Goal: Task Accomplishment & Management: Manage account settings

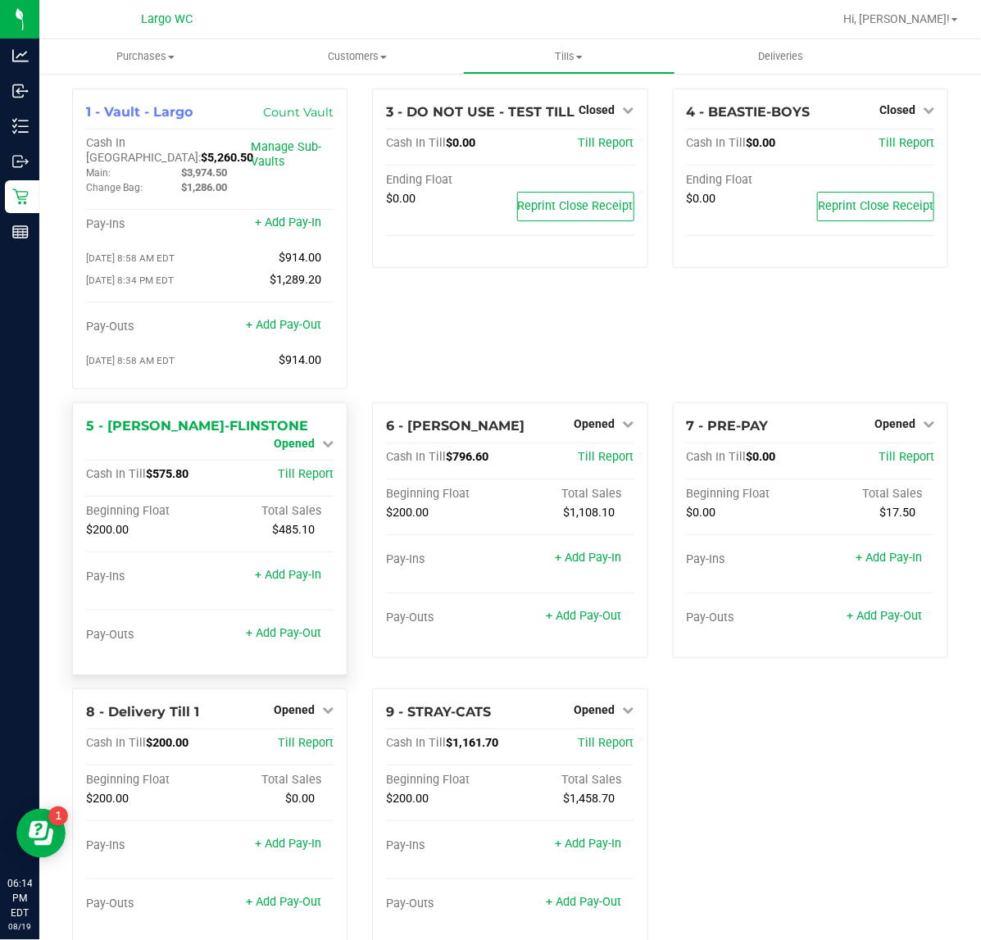
click at [283, 437] on span "Opened" at bounding box center [294, 443] width 41 height 13
click at [309, 453] on link "Close Till" at bounding box center [297, 457] width 44 height 13
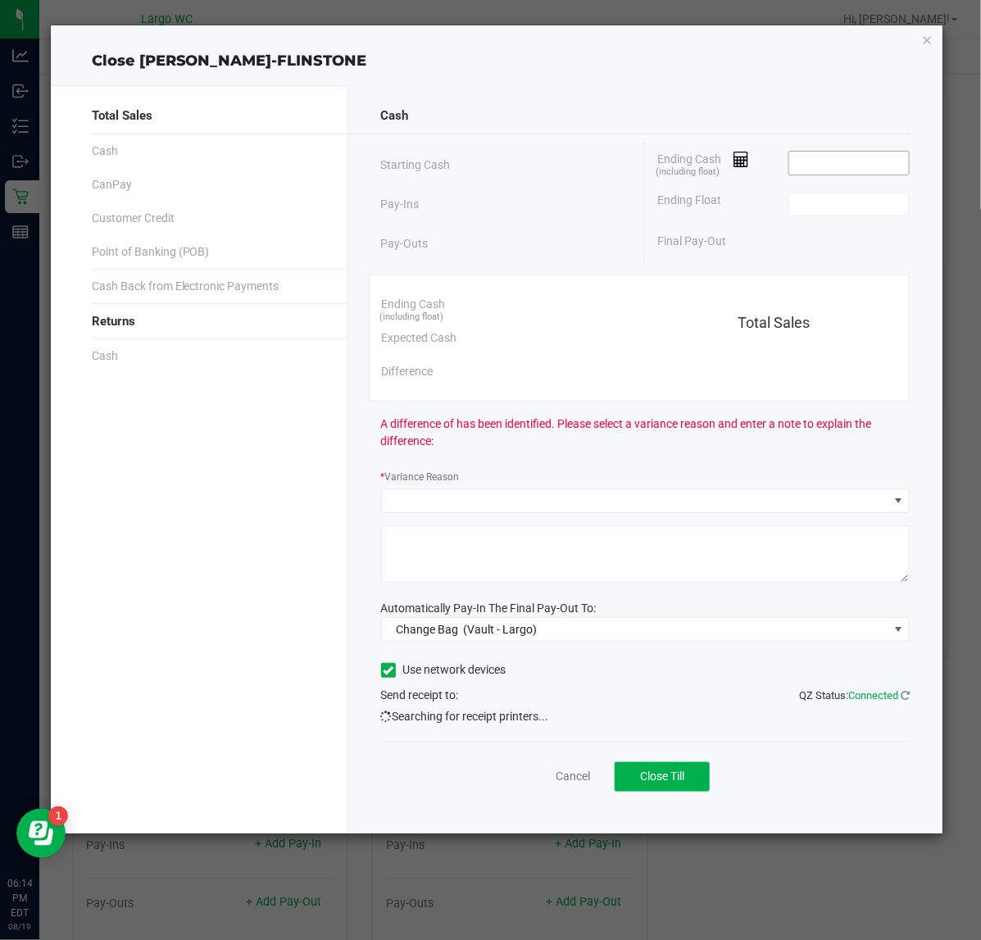
drag, startPoint x: 824, startPoint y: 175, endPoint x: 834, endPoint y: 174, distance: 10.7
click at [824, 174] on span at bounding box center [849, 163] width 122 height 25
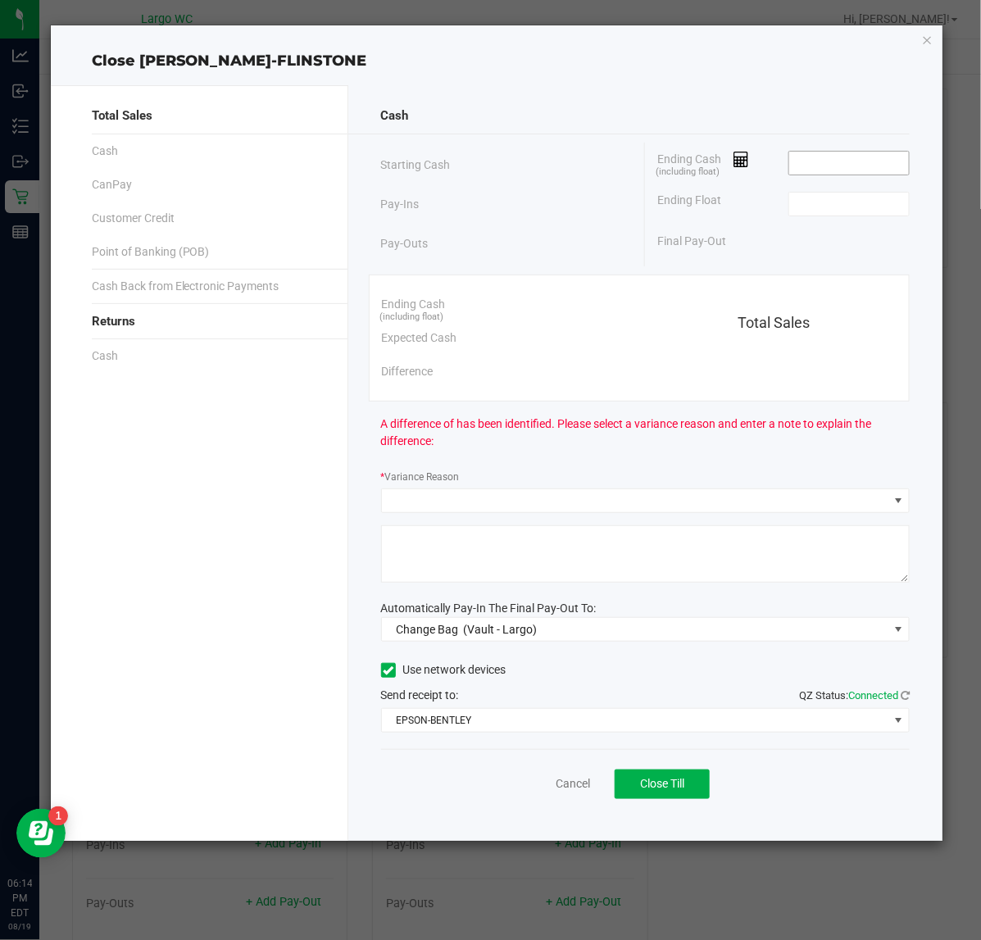
click at [834, 174] on input at bounding box center [849, 163] width 120 height 23
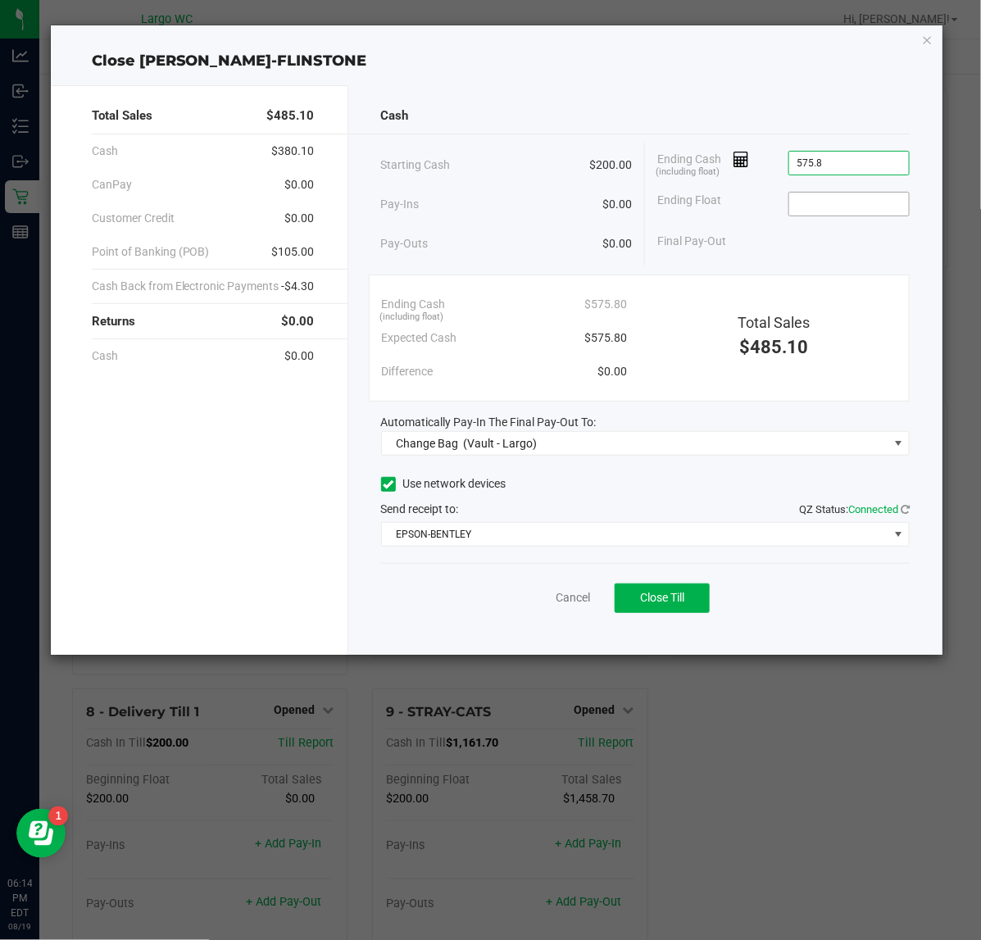
type input "$575.80"
drag, startPoint x: 837, startPoint y: 198, endPoint x: 862, endPoint y: 198, distance: 25.4
click at [838, 198] on input at bounding box center [849, 204] width 120 height 23
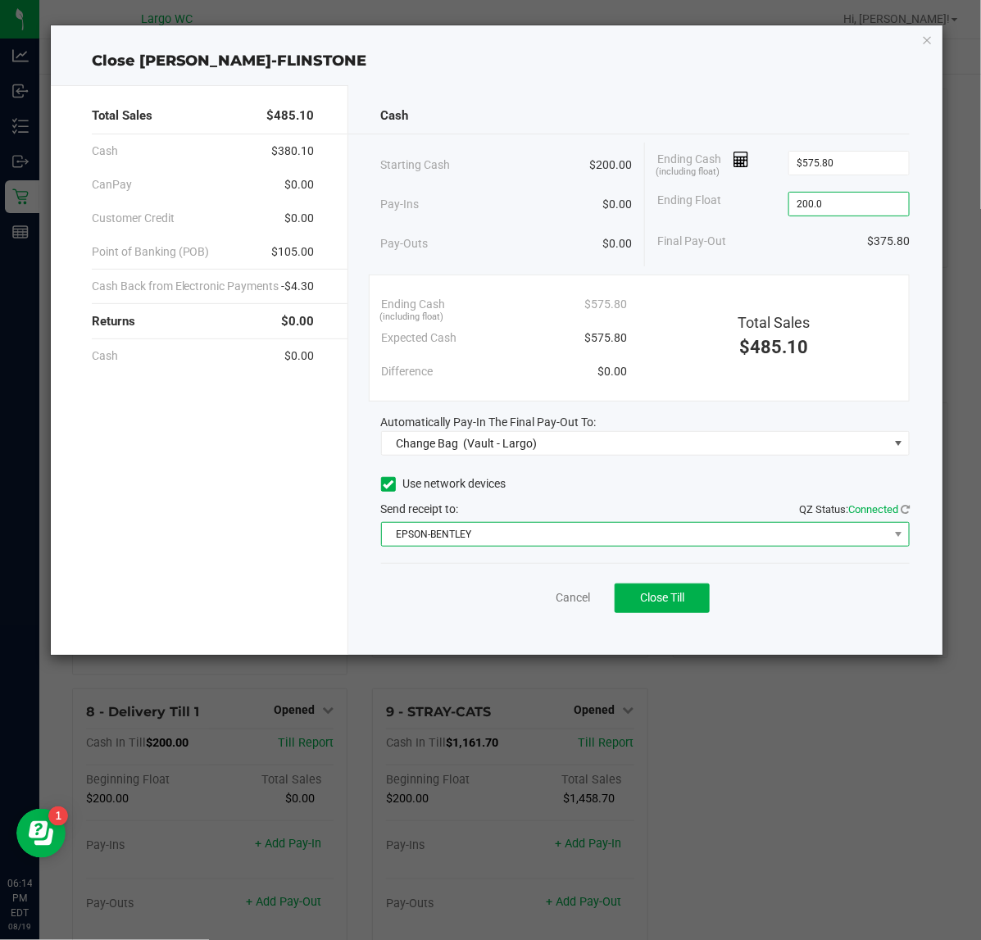
type input "$200.00"
click at [486, 538] on span "EPSON-BENTLEY" at bounding box center [635, 534] width 507 height 23
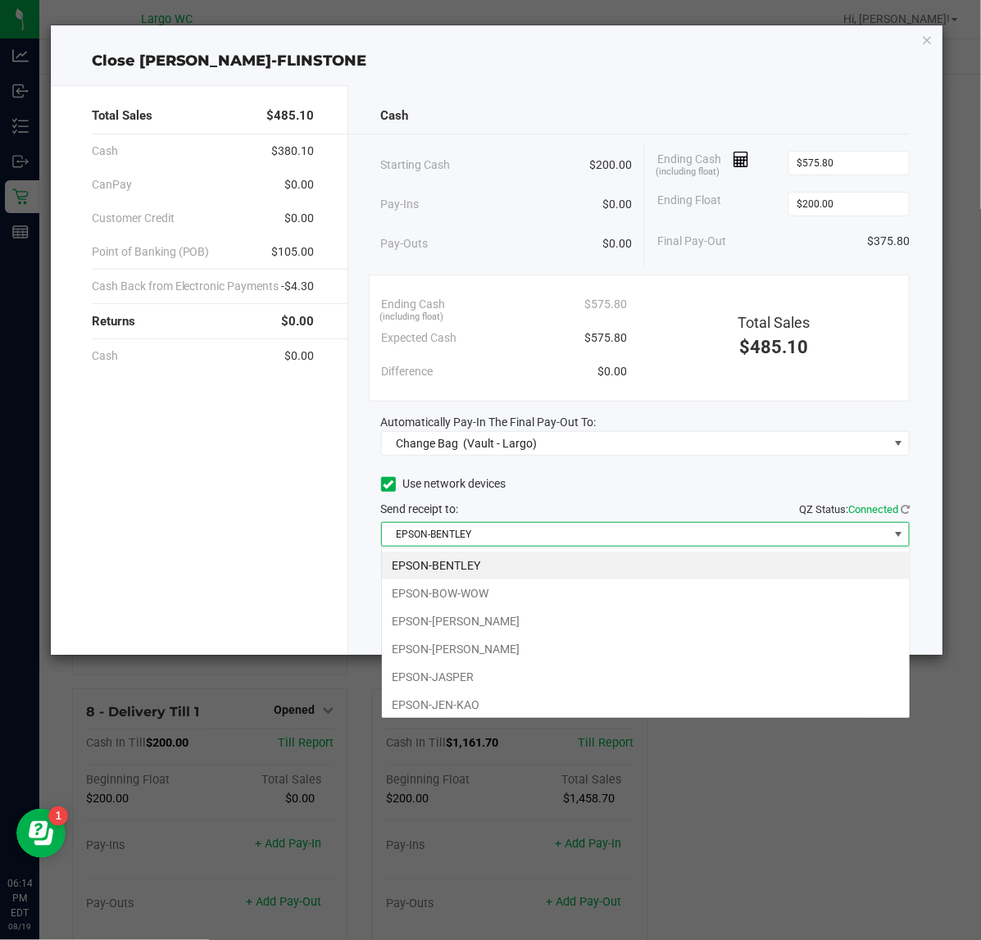
scroll to position [25, 529]
click at [480, 679] on li "EPSON-JASPER" at bounding box center [646, 677] width 528 height 28
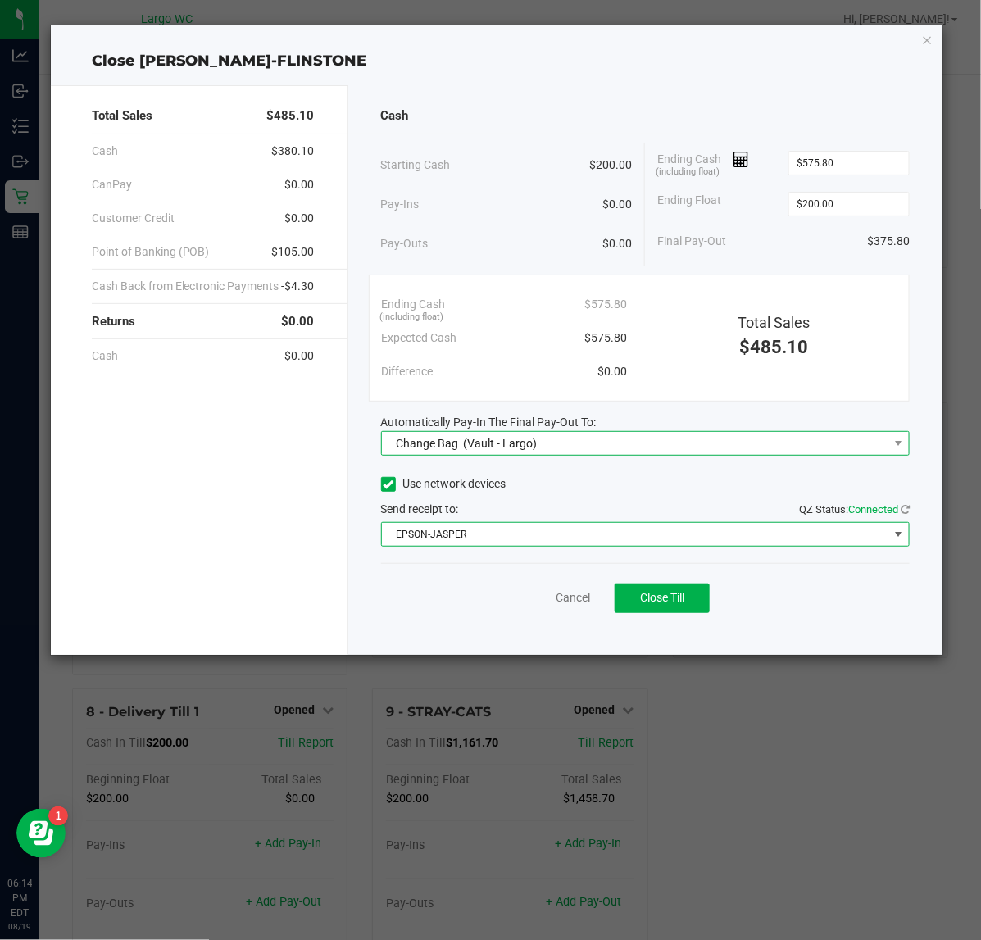
click at [529, 443] on span "(Vault - Largo)" at bounding box center [500, 443] width 74 height 13
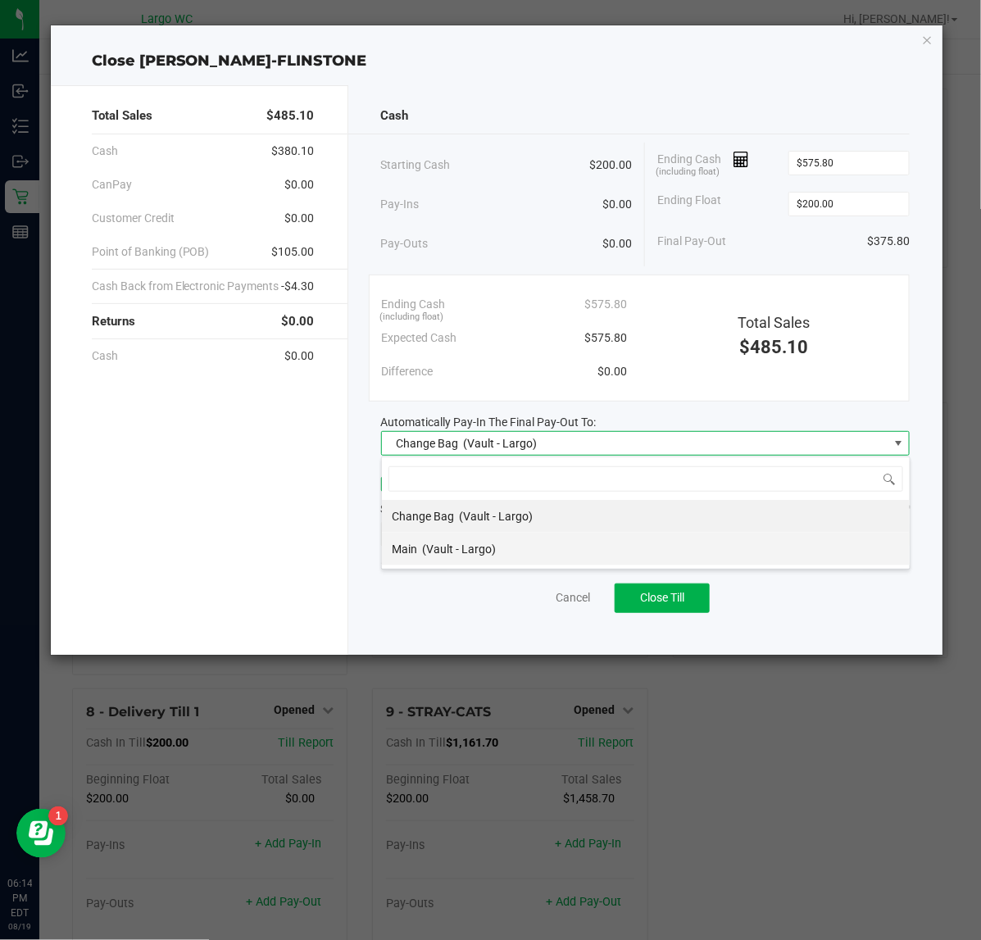
click at [515, 551] on li "Main (Vault - Largo)" at bounding box center [646, 549] width 528 height 33
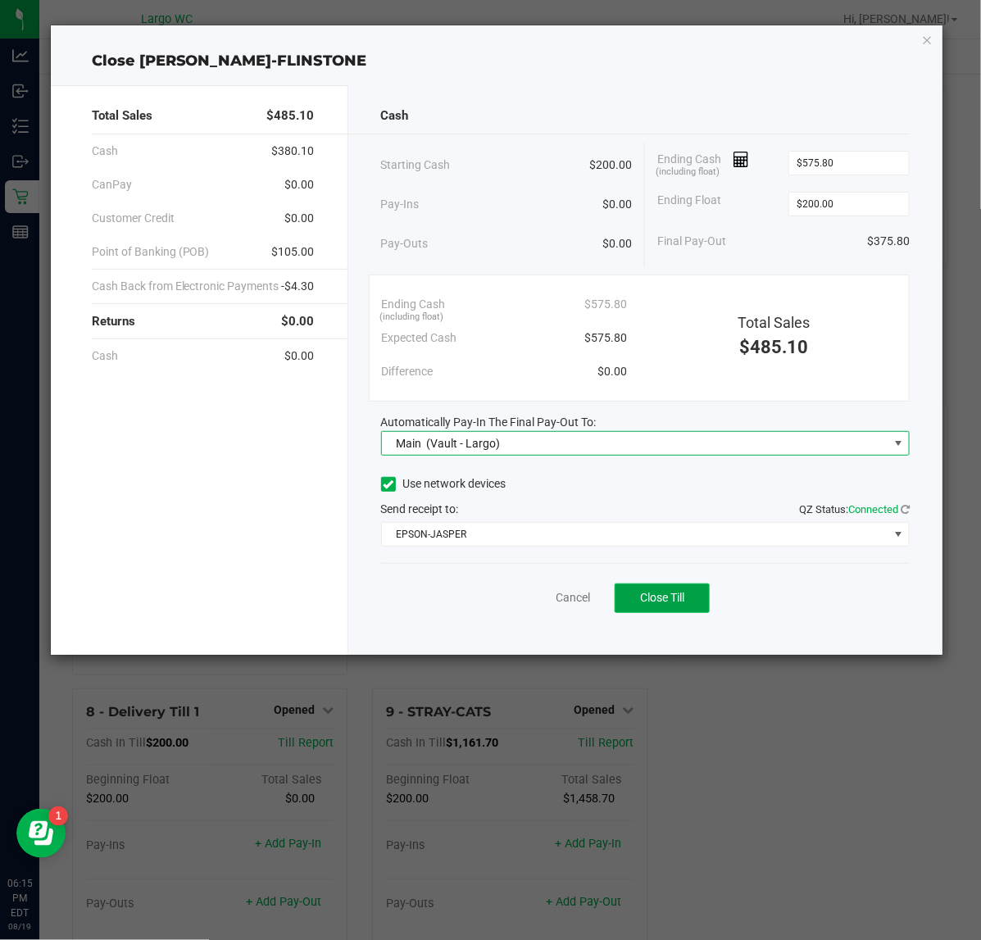
click at [669, 603] on span "Close Till" at bounding box center [662, 597] width 44 height 13
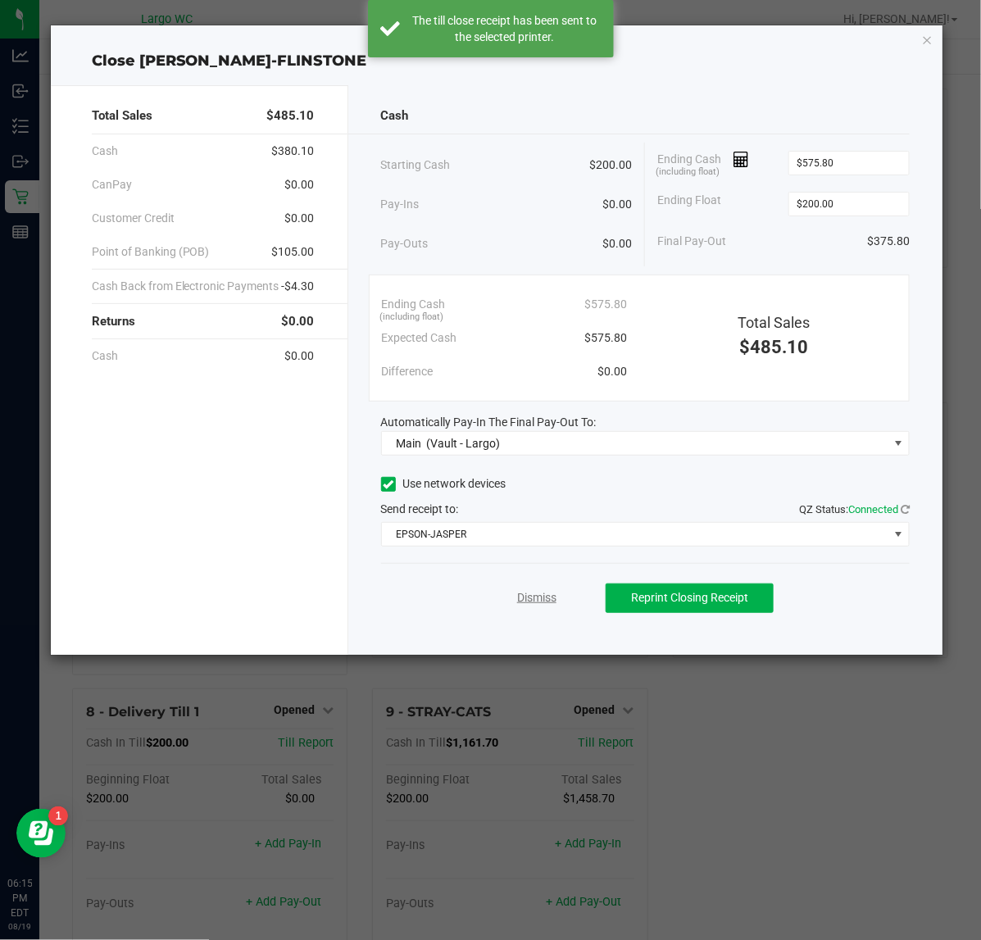
click at [529, 599] on link "Dismiss" at bounding box center [536, 597] width 39 height 17
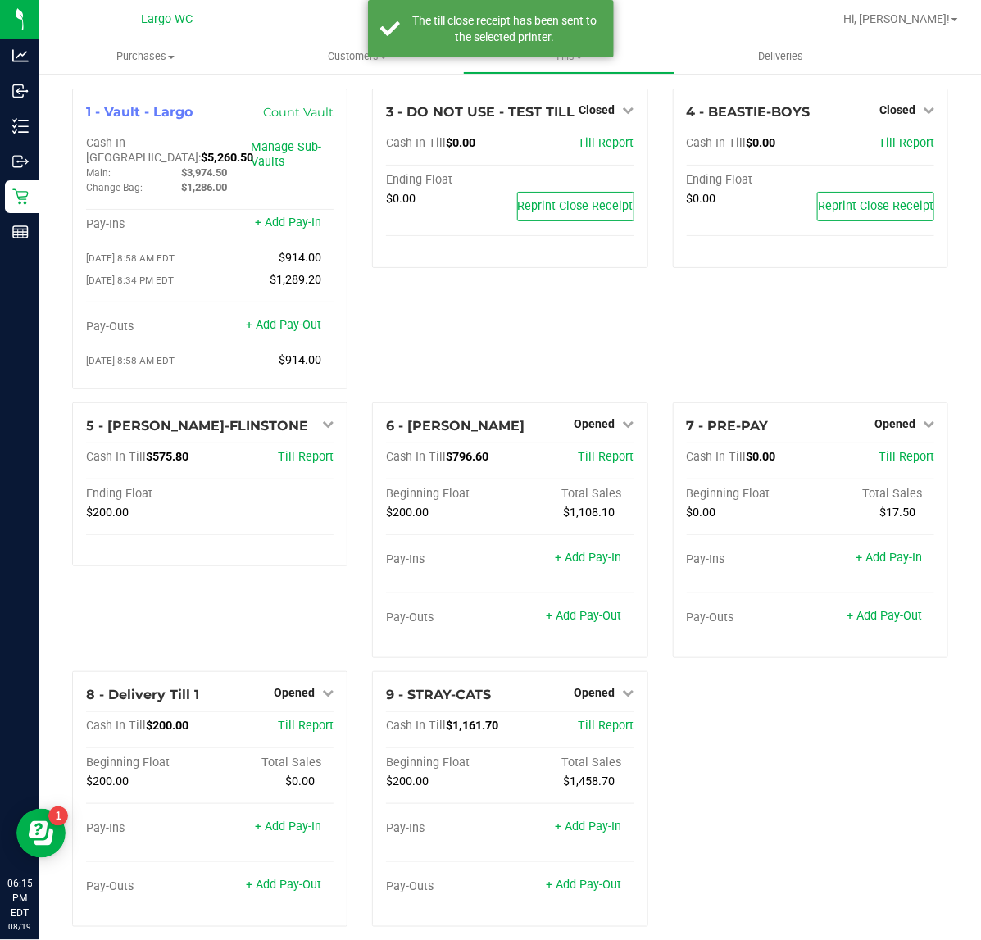
click at [742, 725] on div "1 - Vault - Largo Count Vault Cash In Vault: $5,260.50 Main: $3,974.50 Change B…" at bounding box center [510, 515] width 901 height 852
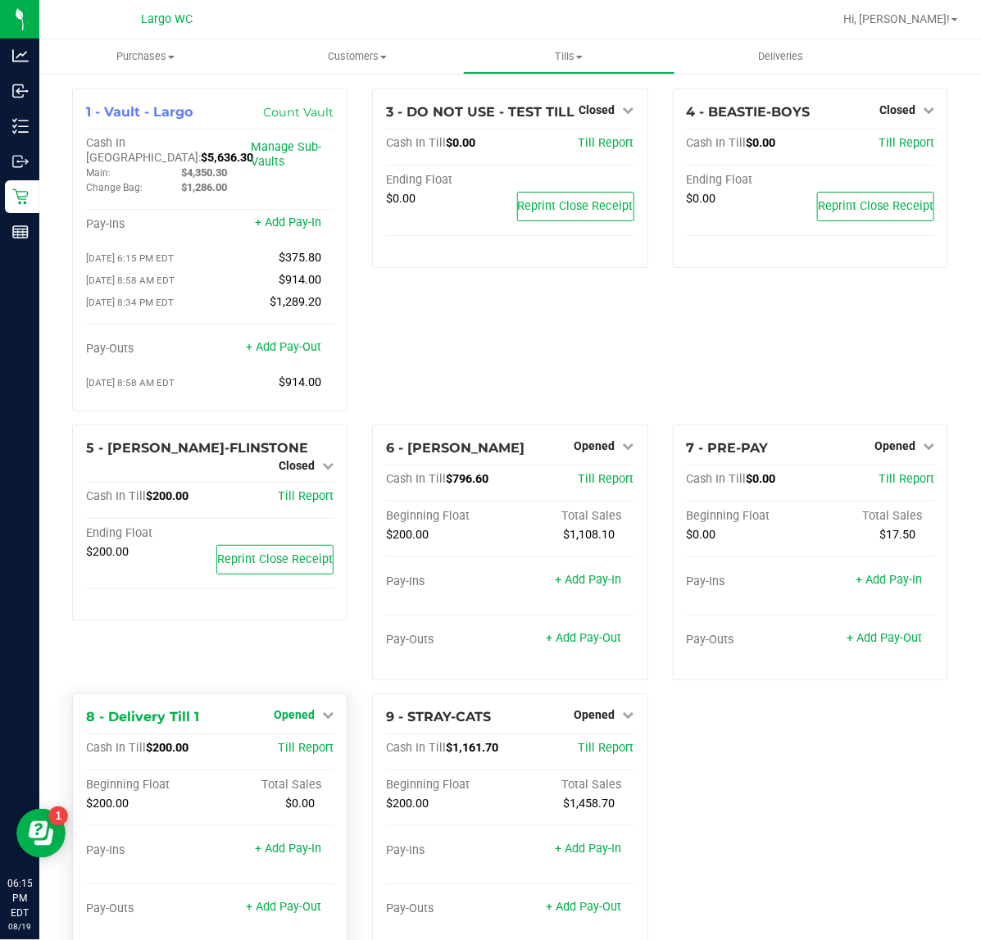
click at [300, 708] on span "Opened" at bounding box center [294, 714] width 41 height 13
click at [312, 742] on link "Close Till" at bounding box center [297, 748] width 44 height 13
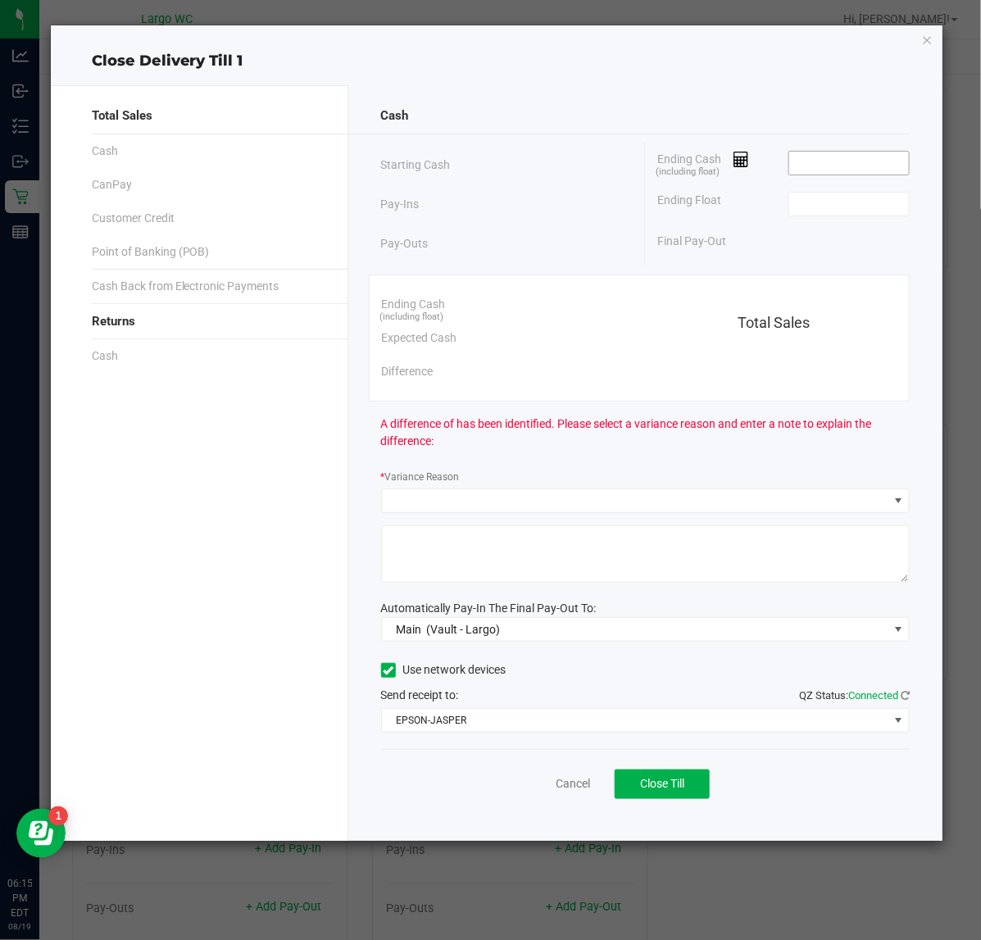
click at [837, 152] on input at bounding box center [849, 163] width 120 height 23
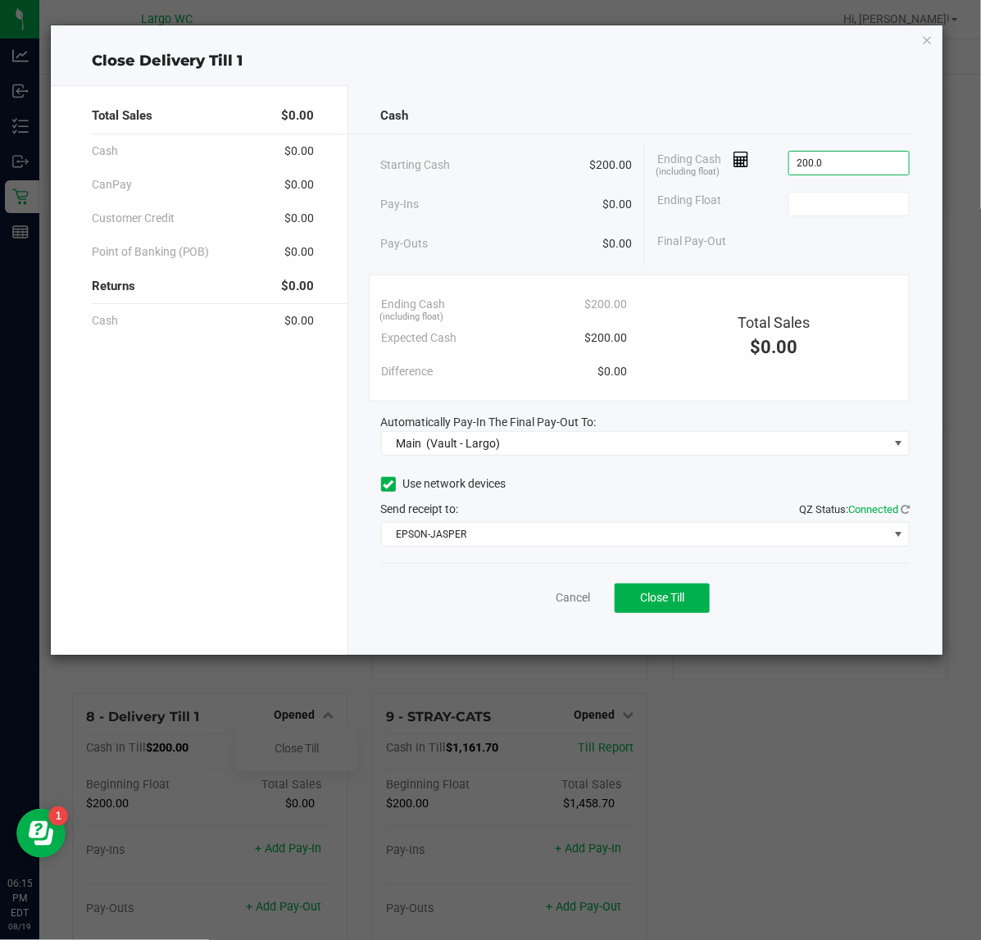
type input "$200.00"
click at [714, 596] on div "Cancel Close Till" at bounding box center [645, 594] width 529 height 63
click at [683, 607] on button "Close Till" at bounding box center [662, 599] width 95 height 30
click at [533, 595] on link "Dismiss" at bounding box center [536, 597] width 39 height 17
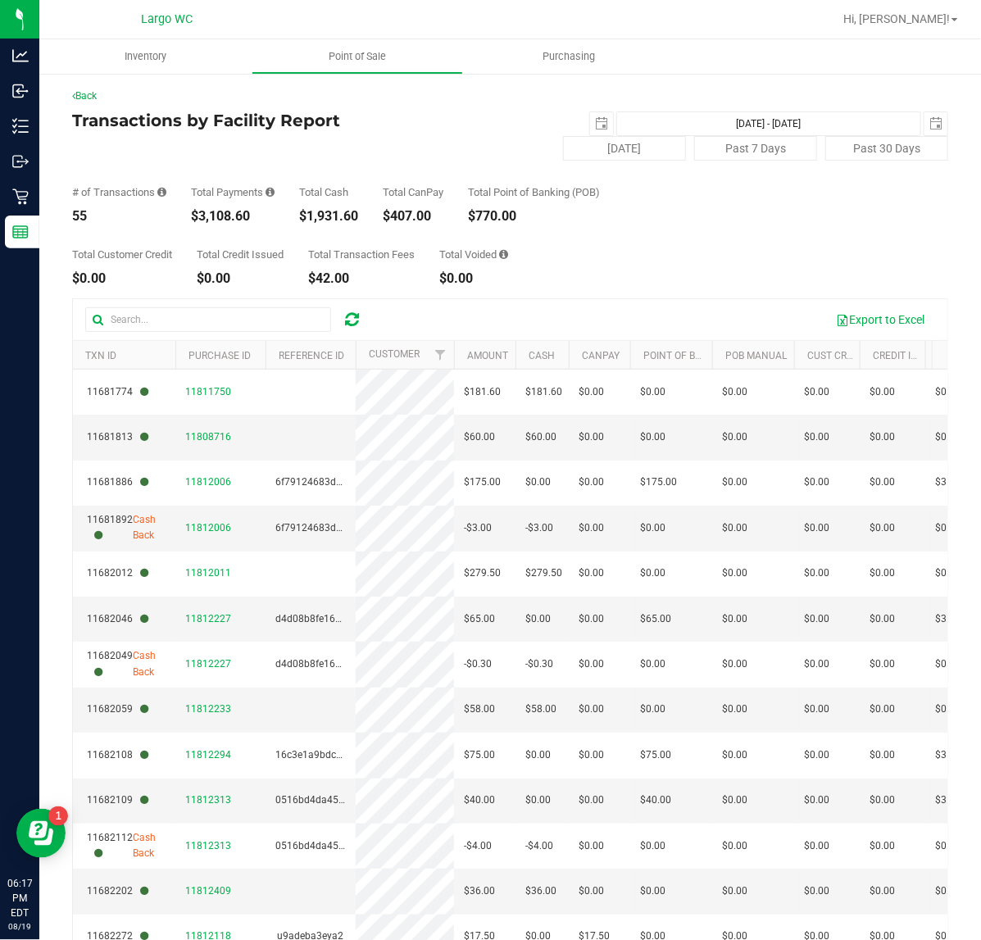
click at [231, 207] on div "Total Payments $3,108.60" at bounding box center [233, 205] width 84 height 36
click at [271, 184] on div "# of Transactions 55 Total Payments $3,108.60 Total Cash $1,931.60 Total CanPay…" at bounding box center [510, 192] width 876 height 62
click at [264, 193] on div "Total Payments" at bounding box center [233, 192] width 84 height 11
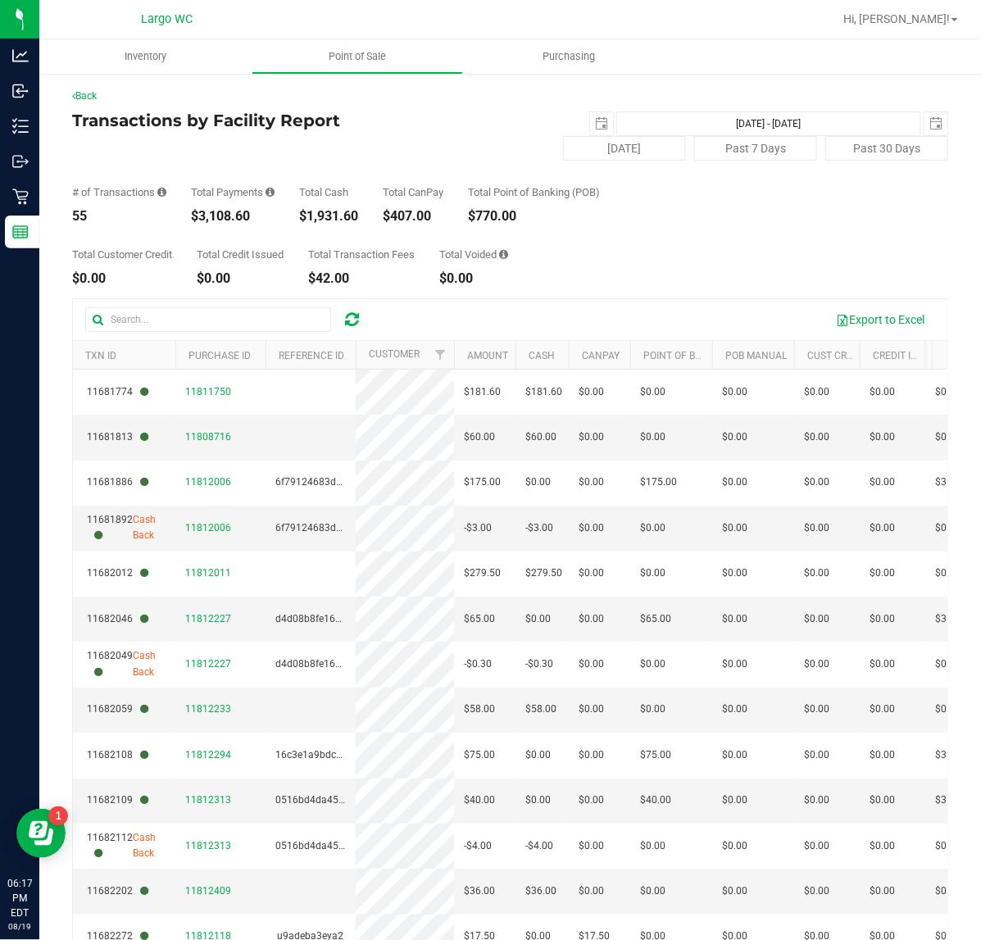
click at [264, 193] on div "Total Payments" at bounding box center [233, 192] width 84 height 11
click at [318, 191] on div "Total Cash" at bounding box center [328, 192] width 59 height 11
click at [318, 188] on div "Total Cash" at bounding box center [328, 192] width 59 height 11
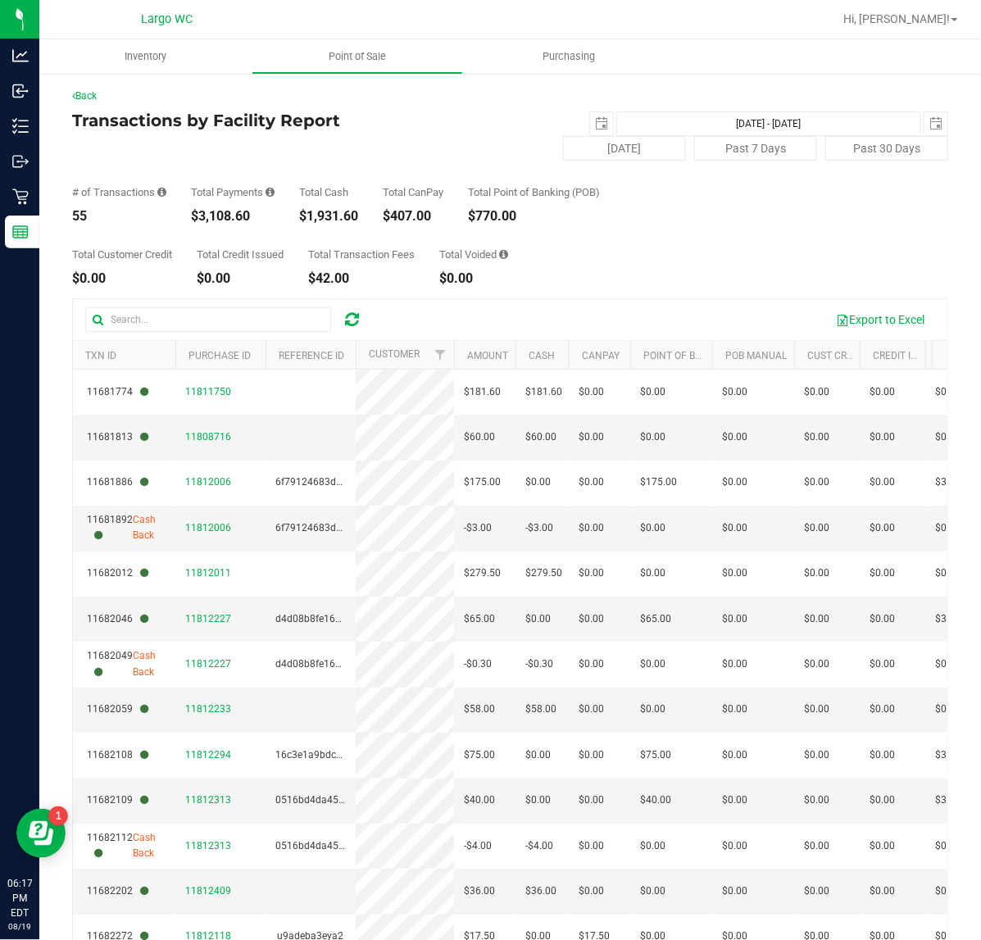
click at [318, 188] on div "Total Cash" at bounding box center [328, 192] width 59 height 11
click at [355, 226] on div "Total Customer Credit $0.00 Total Credit Issued $0.00 Total Transaction Fees $4…" at bounding box center [510, 254] width 876 height 62
click at [358, 211] on div "$1,931.60" at bounding box center [328, 216] width 59 height 13
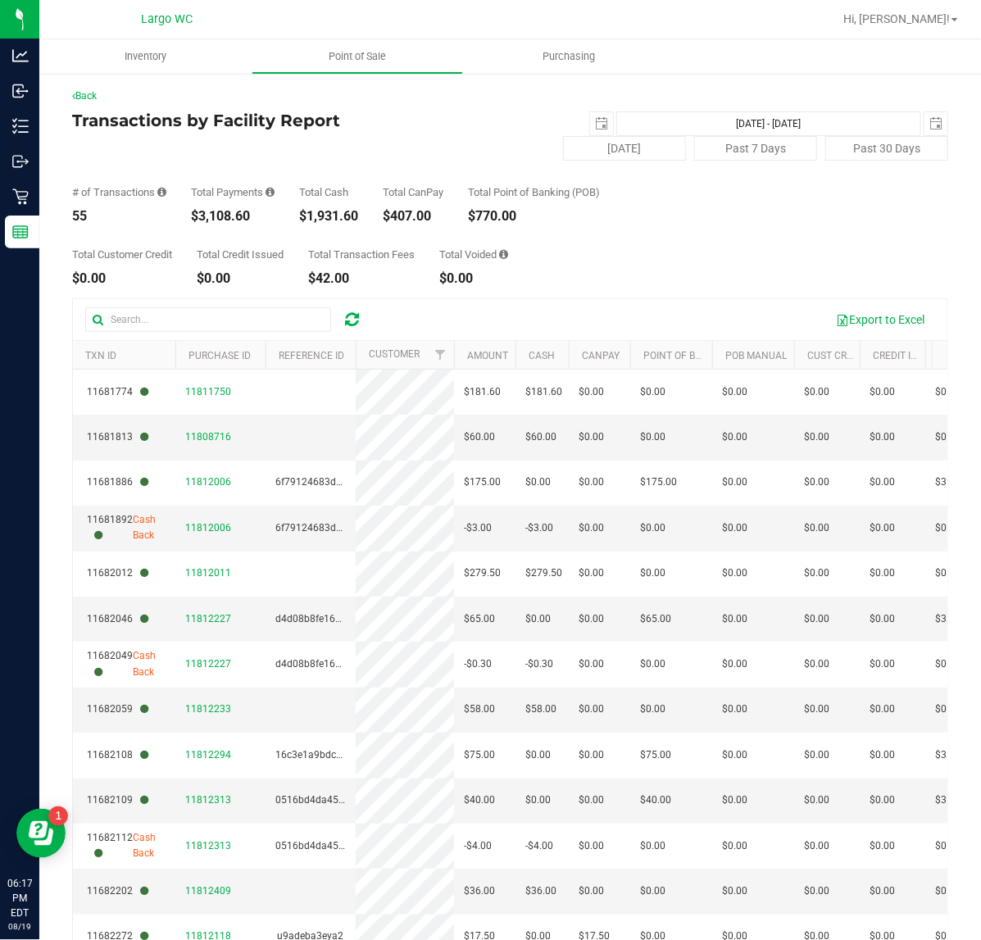
click at [420, 213] on div "$407.00" at bounding box center [413, 216] width 61 height 13
click at [420, 193] on div "Total CanPay" at bounding box center [413, 192] width 61 height 11
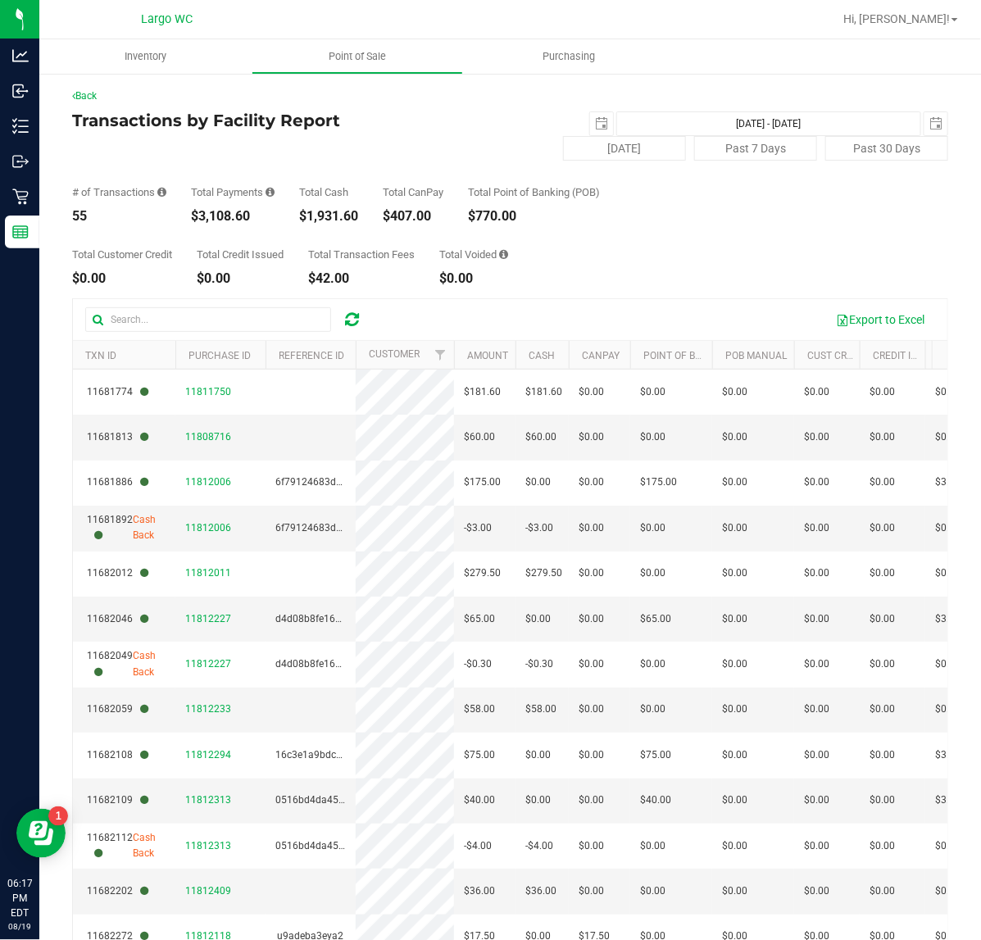
click at [411, 219] on div "$407.00" at bounding box center [413, 216] width 61 height 13
click at [473, 190] on div "Total Point of Banking (POB)" at bounding box center [534, 192] width 132 height 11
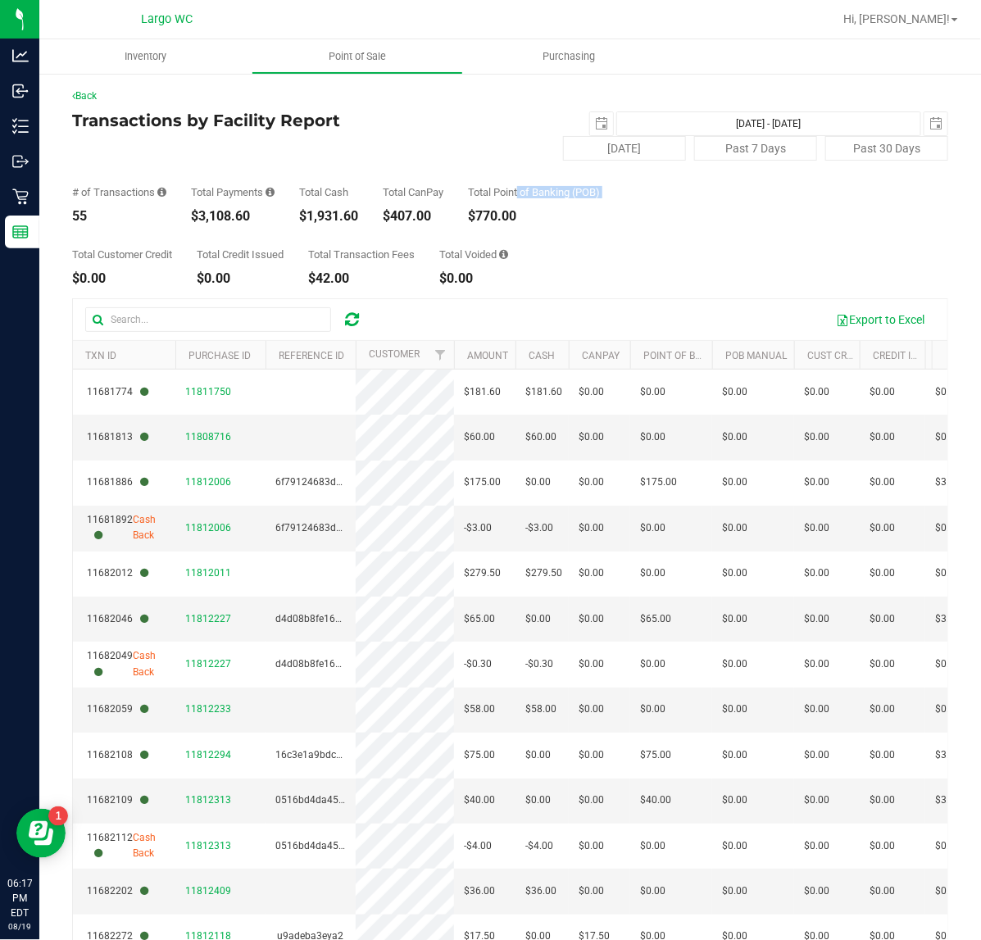
click at [473, 190] on div "Total Point of Banking (POB)" at bounding box center [534, 192] width 132 height 11
click at [502, 190] on div "Total Point of Banking (POB)" at bounding box center [534, 192] width 132 height 11
click at [506, 219] on div "$770.00" at bounding box center [534, 216] width 132 height 13
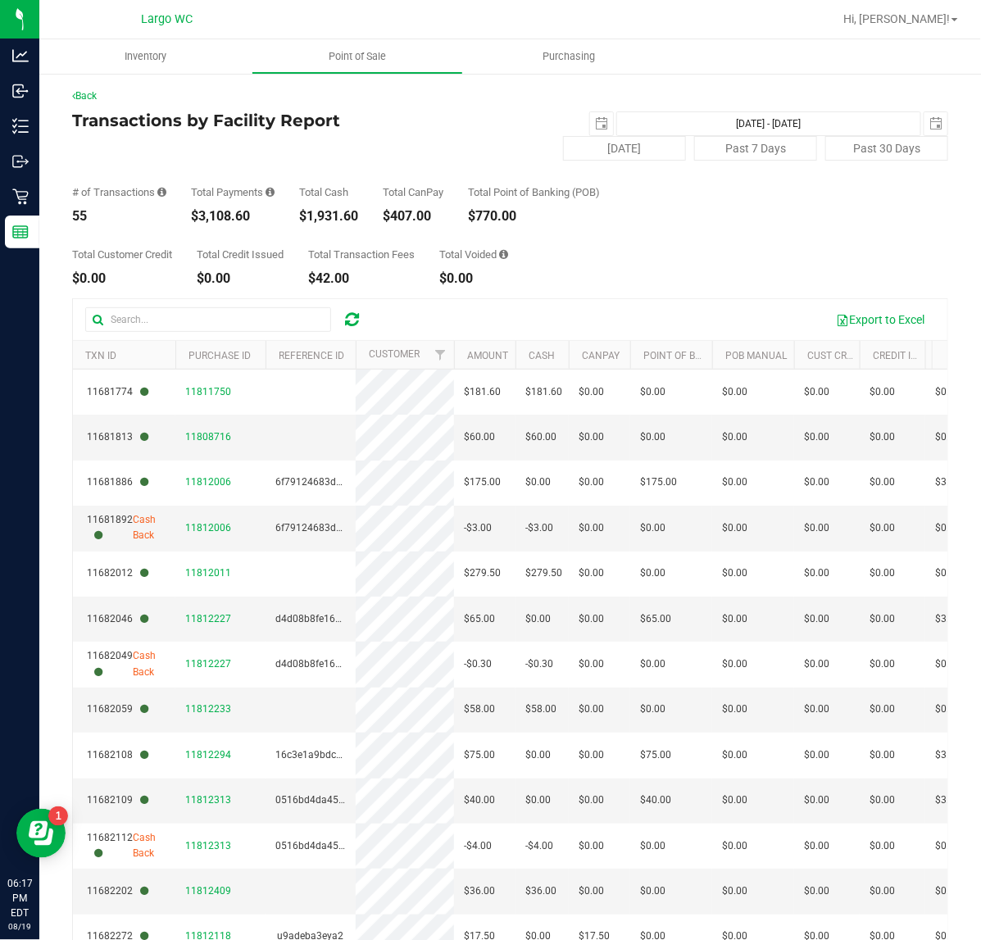
click at [506, 219] on div "$770.00" at bounding box center [534, 216] width 132 height 13
click at [506, 187] on div "Total Point of Banking (POB)" at bounding box center [534, 192] width 132 height 11
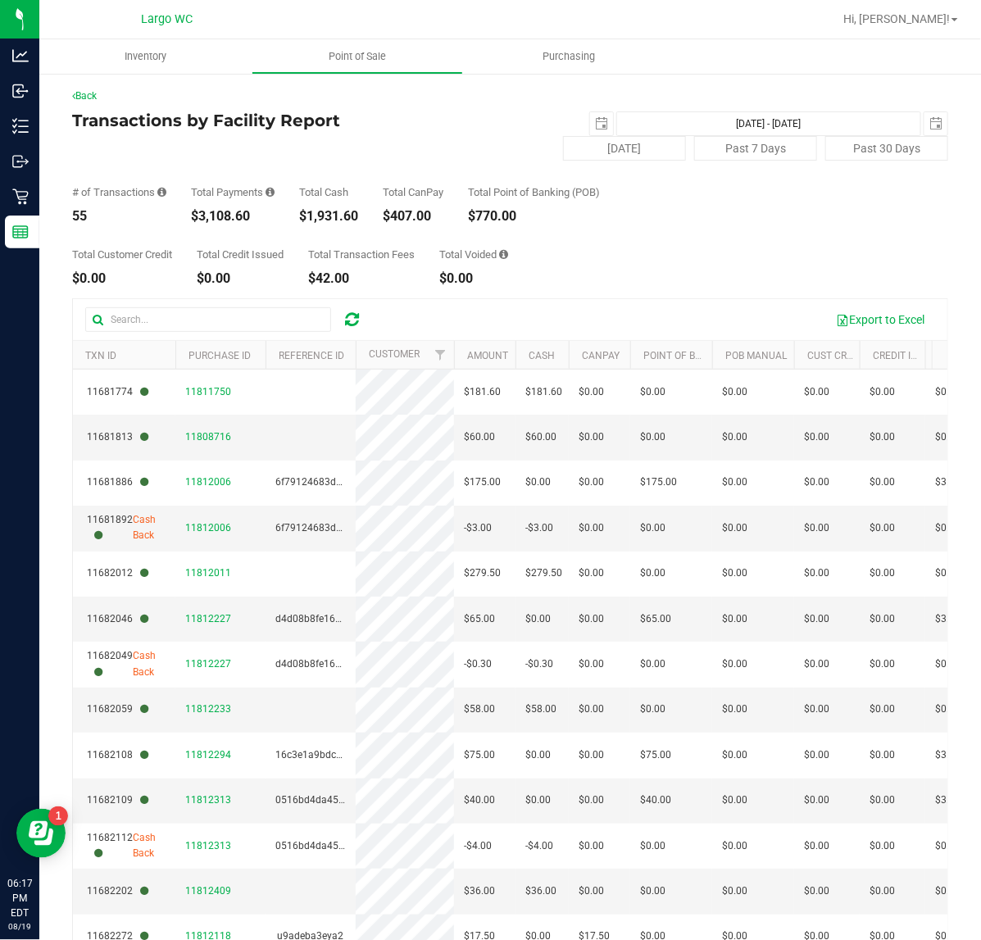
click at [510, 207] on div "Total Point of Banking (POB) $770.00" at bounding box center [534, 205] width 132 height 36
click at [496, 187] on div "Total Point of Banking (POB)" at bounding box center [534, 192] width 132 height 11
click at [320, 216] on div "$1,931.60" at bounding box center [328, 216] width 59 height 13
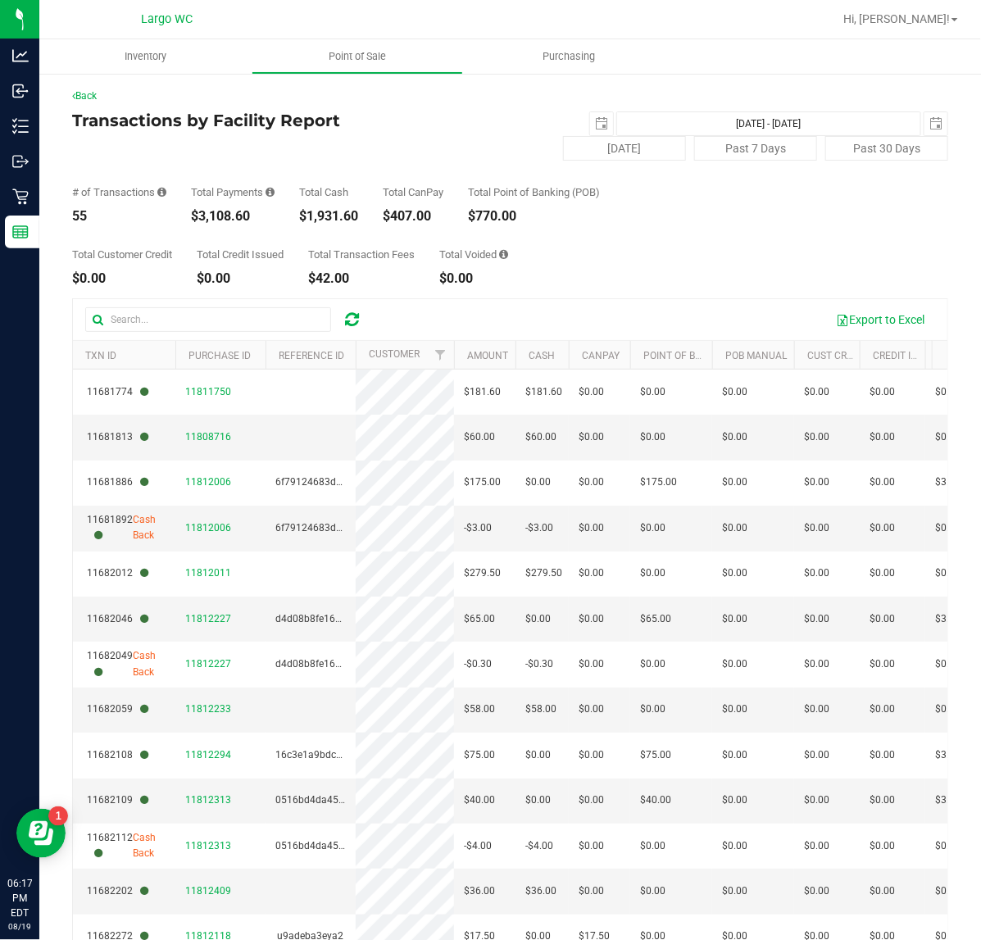
click at [320, 216] on div "$1,931.60" at bounding box center [328, 216] width 59 height 13
click at [210, 219] on div "$3,108.60" at bounding box center [233, 216] width 84 height 13
drag, startPoint x: 210, startPoint y: 219, endPoint x: 120, endPoint y: 232, distance: 90.3
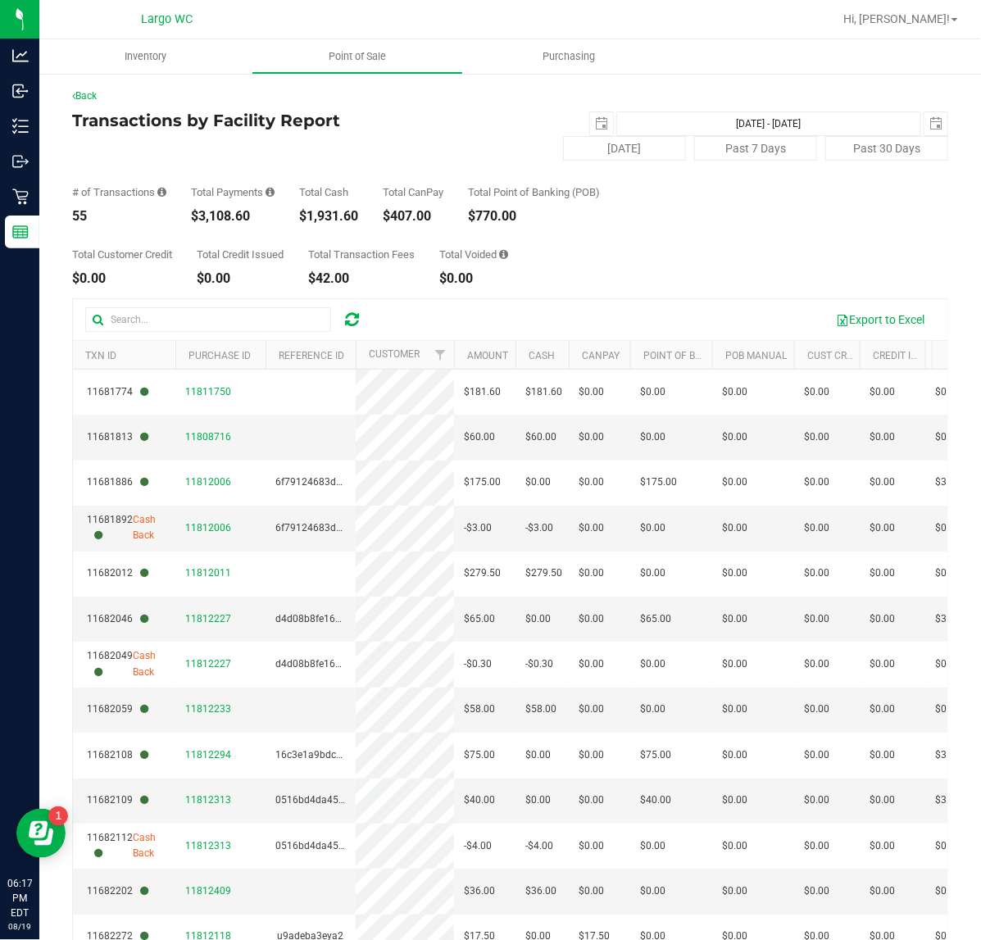
click at [203, 222] on div "$3,108.60" at bounding box center [233, 216] width 84 height 13
click at [78, 220] on div "55" at bounding box center [119, 216] width 94 height 13
click at [79, 218] on div "55" at bounding box center [119, 216] width 94 height 13
click at [82, 269] on div "Total Customer Credit $0.00" at bounding box center [122, 267] width 100 height 36
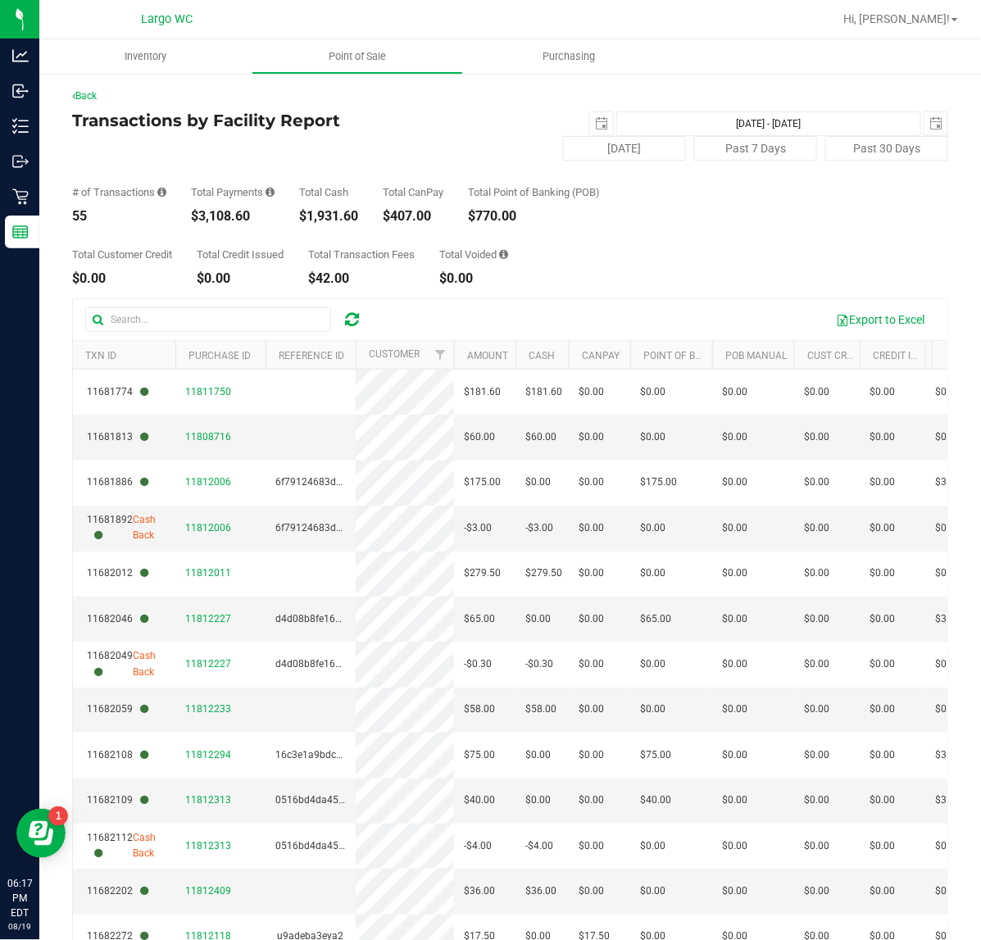
click at [82, 269] on div "Total Customer Credit $0.00" at bounding box center [122, 267] width 100 height 36
click at [120, 256] on div "Total Customer Credit" at bounding box center [122, 254] width 100 height 11
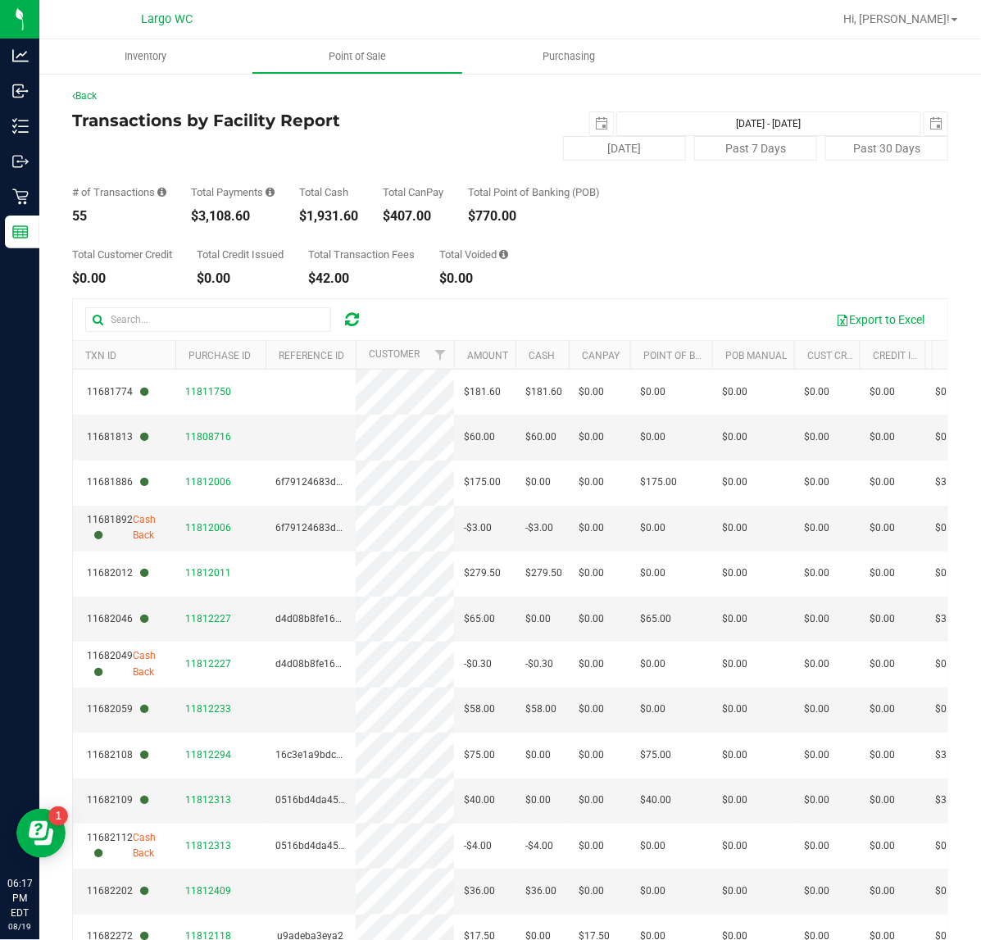
click at [223, 270] on div "Total Credit Issued $0.00" at bounding box center [240, 267] width 87 height 36
click at [240, 255] on div "Total Credit Issued" at bounding box center [240, 254] width 87 height 11
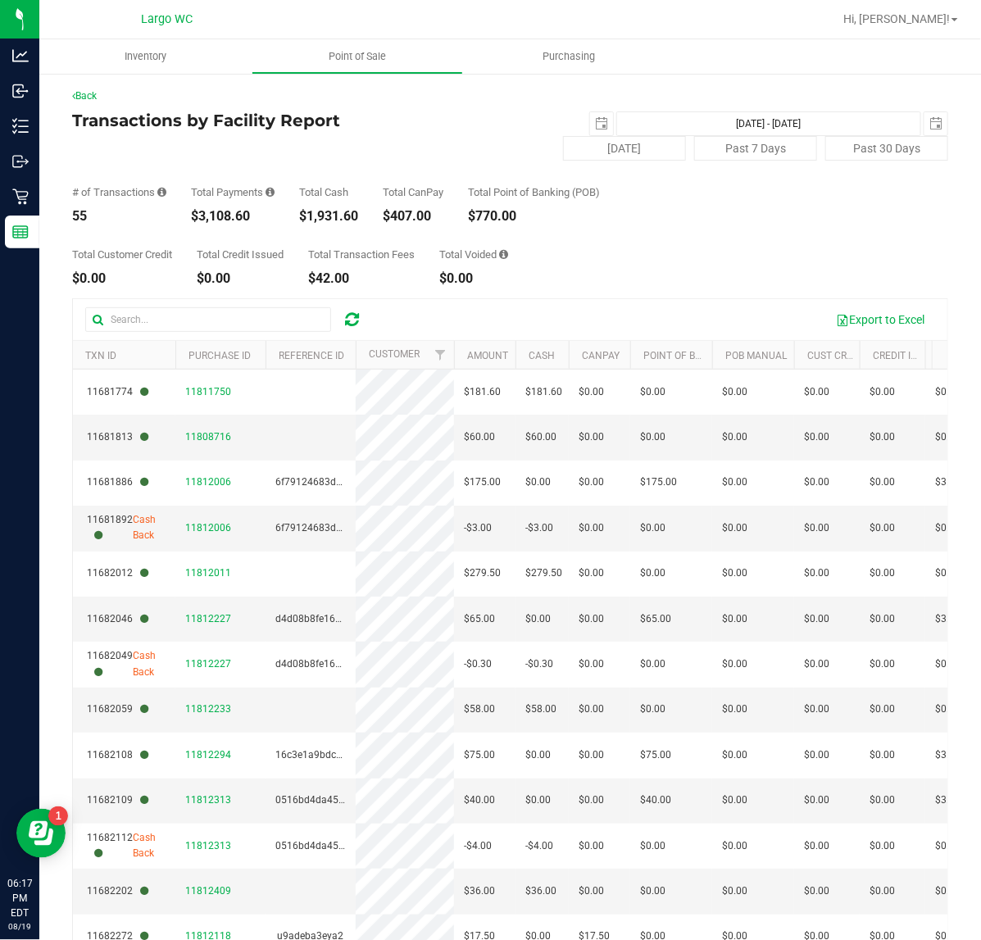
click at [332, 281] on div "$42.00" at bounding box center [361, 278] width 107 height 13
drag, startPoint x: 332, startPoint y: 281, endPoint x: 352, endPoint y: 256, distance: 32.6
click at [330, 279] on div "$42.00" at bounding box center [361, 278] width 107 height 13
click at [352, 252] on div "Total Transaction Fees" at bounding box center [361, 254] width 107 height 11
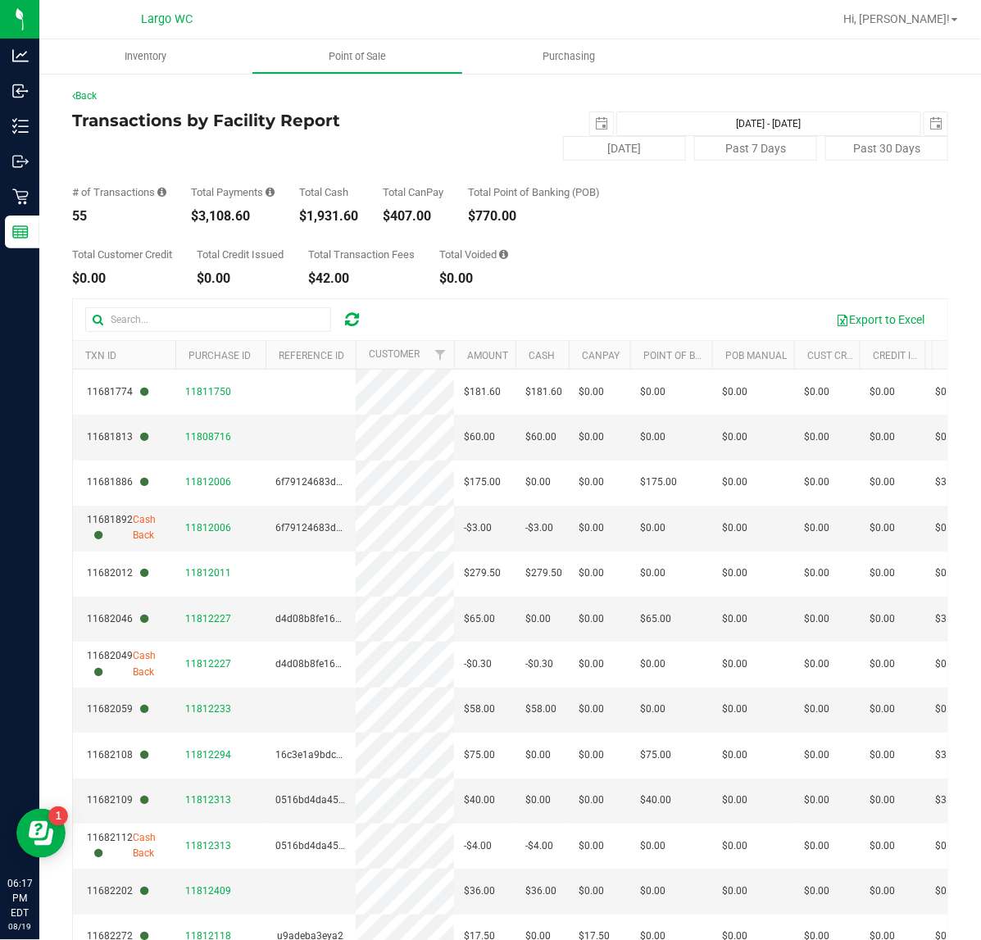
click at [352, 252] on div "Total Transaction Fees" at bounding box center [361, 254] width 107 height 11
click at [449, 279] on div "$0.00" at bounding box center [473, 278] width 69 height 13
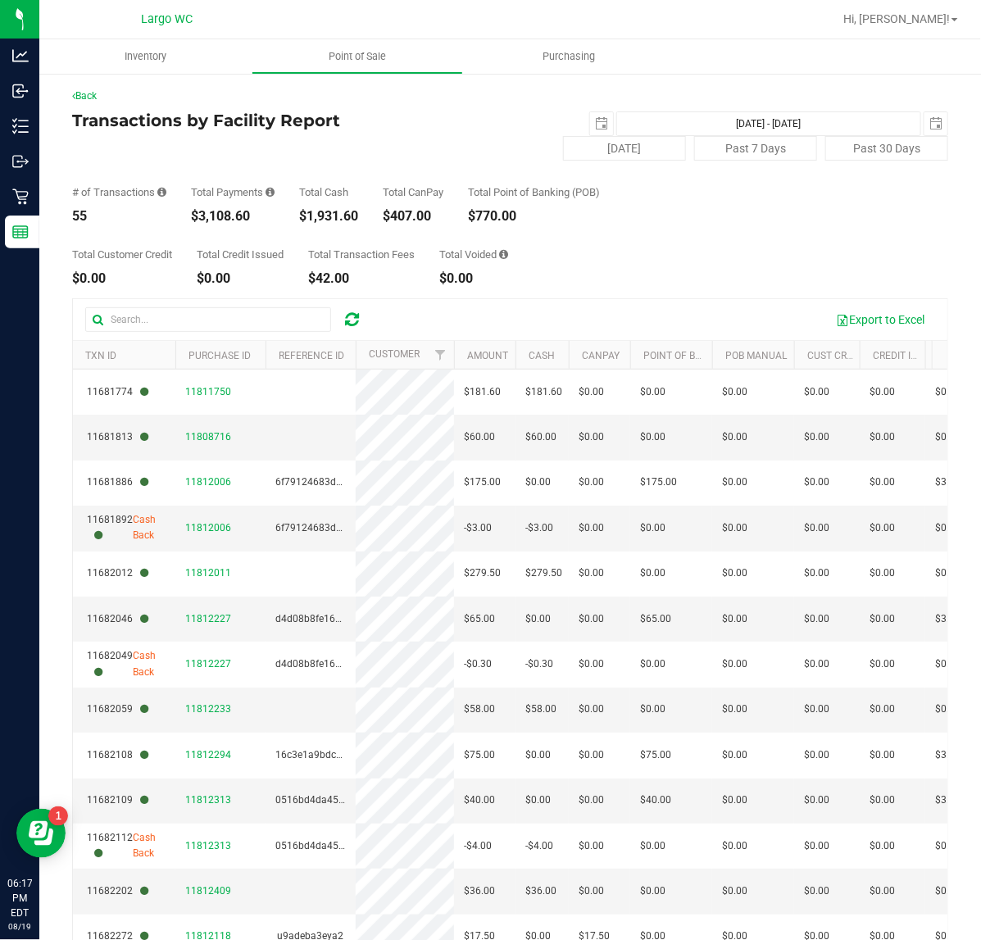
click at [473, 257] on div "Total Voided" at bounding box center [473, 254] width 69 height 11
click at [468, 275] on div "$0.00" at bounding box center [473, 278] width 69 height 13
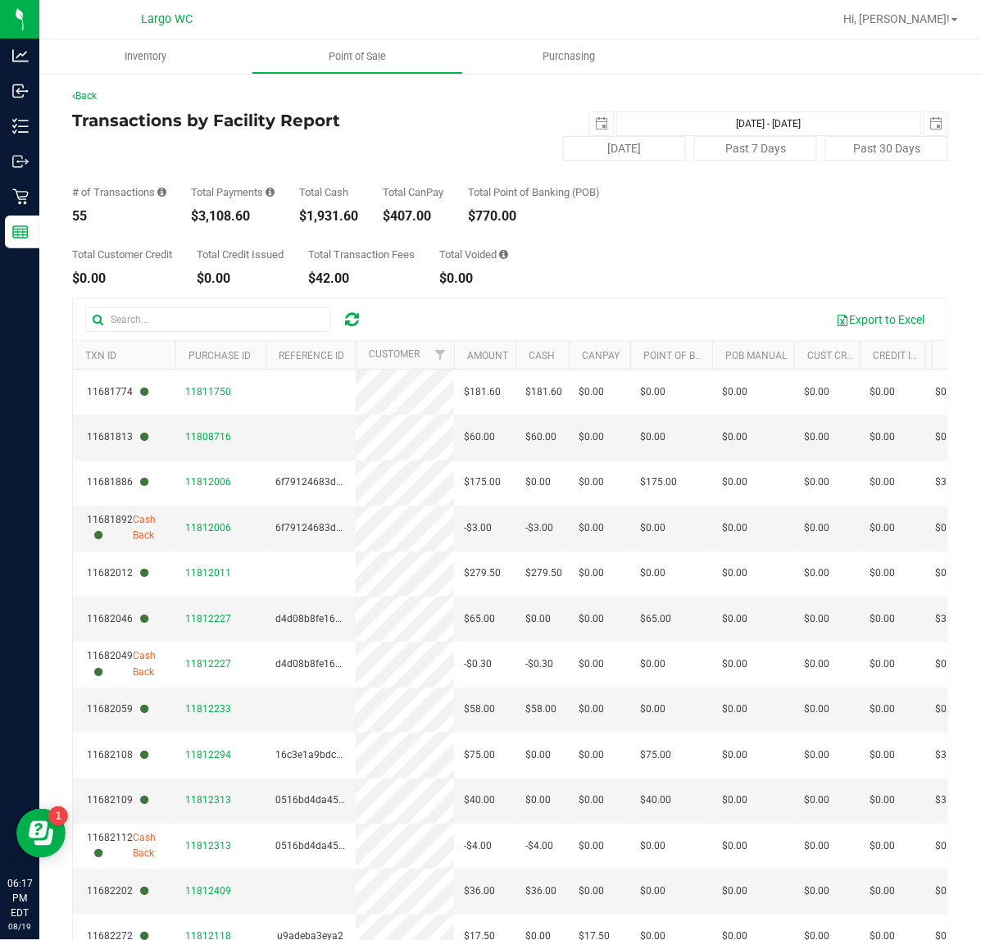
click at [468, 275] on div "$0.00" at bounding box center [473, 278] width 69 height 13
click at [470, 256] on div "Total Voided" at bounding box center [473, 254] width 69 height 11
drag, startPoint x: 470, startPoint y: 256, endPoint x: 510, endPoint y: 254, distance: 40.2
click at [473, 254] on div "Total Voided" at bounding box center [473, 254] width 69 height 11
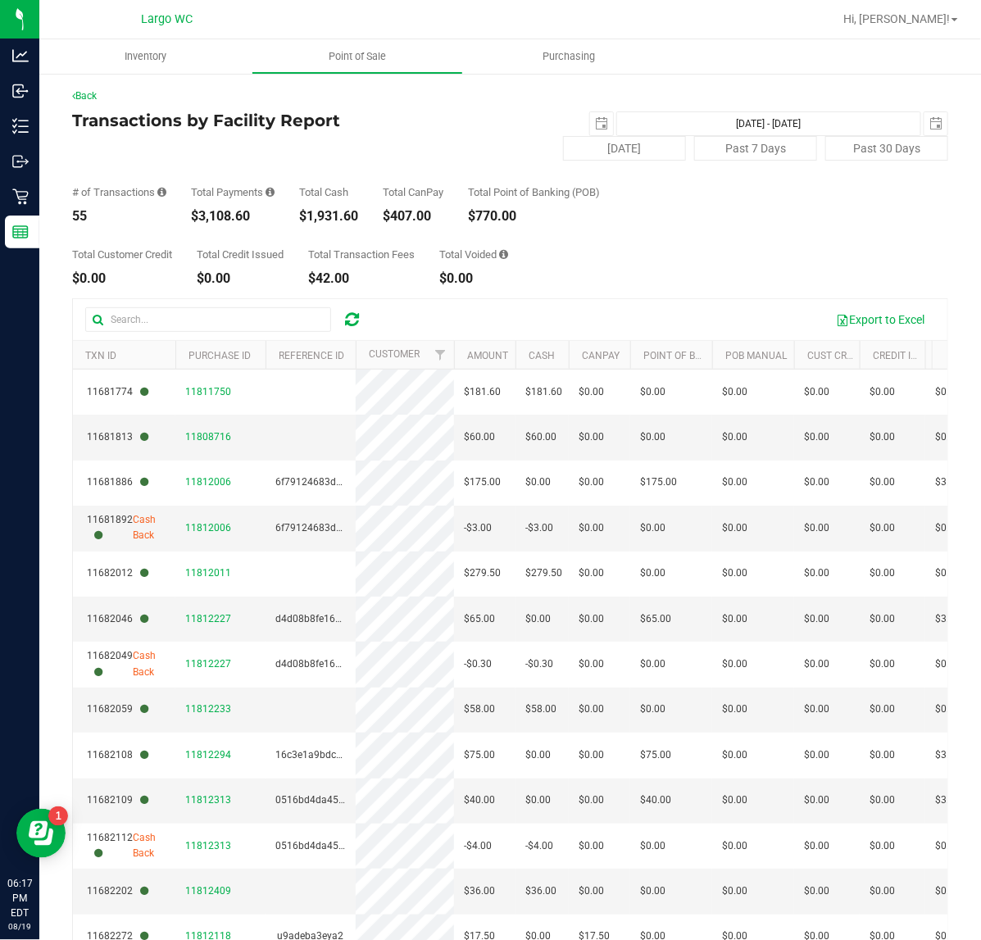
click at [559, 255] on div "Total Customer Credit $0.00 Total Credit Issued $0.00 Total Transaction Fees $4…" at bounding box center [510, 254] width 876 height 62
click at [457, 260] on div "Total Voided" at bounding box center [473, 254] width 69 height 11
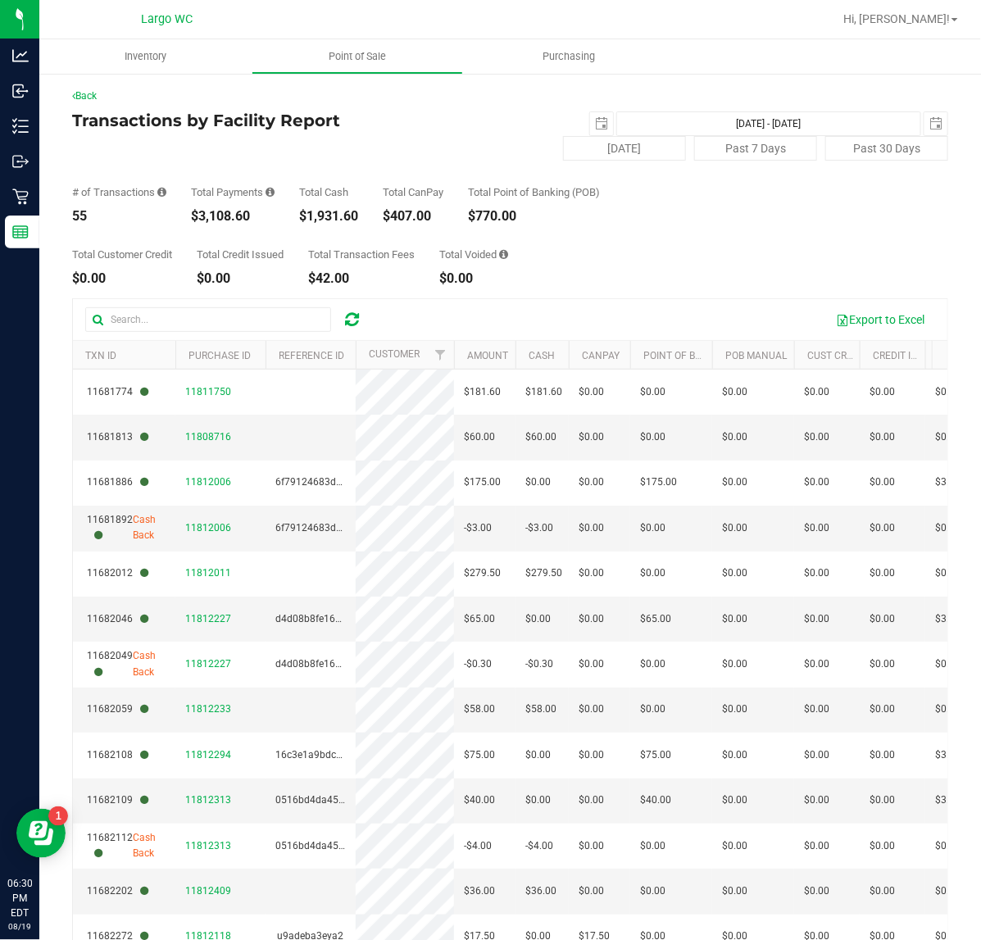
click at [353, 259] on div "Total Transaction Fees" at bounding box center [361, 254] width 107 height 11
